Goal: Information Seeking & Learning: Learn about a topic

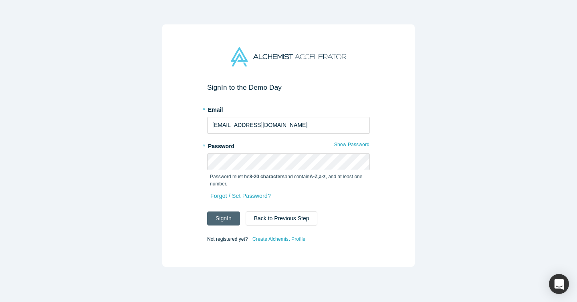
click at [231, 218] on button "Sign In" at bounding box center [223, 219] width 33 height 14
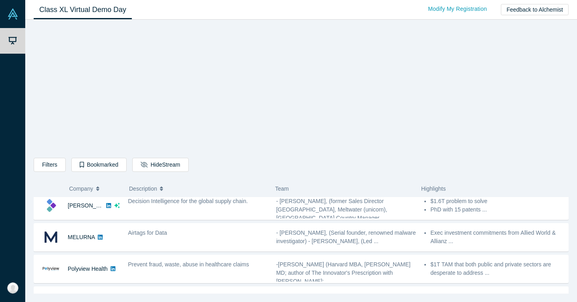
scroll to position [35, 0]
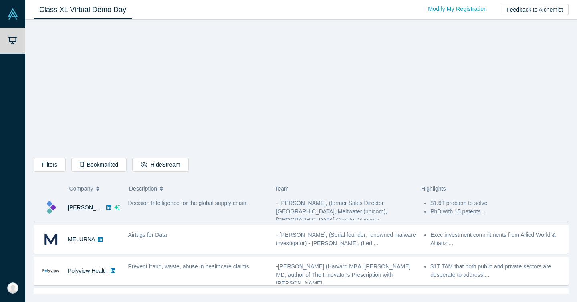
click at [210, 208] on div "Decision Intelligence for the global supply chain." at bounding box center [198, 207] width 148 height 25
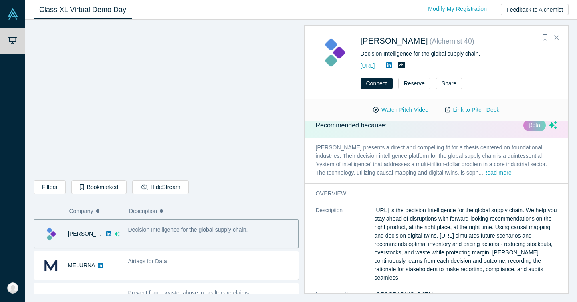
scroll to position [0, 0]
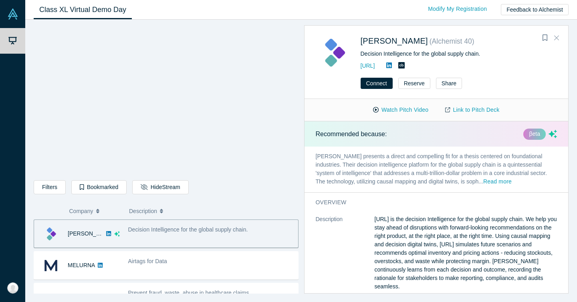
click at [557, 37] on icon "Close" at bounding box center [556, 38] width 5 height 5
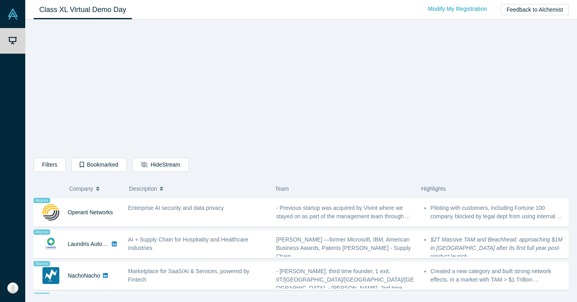
scroll to position [663, 0]
